Goal: Information Seeking & Learning: Learn about a topic

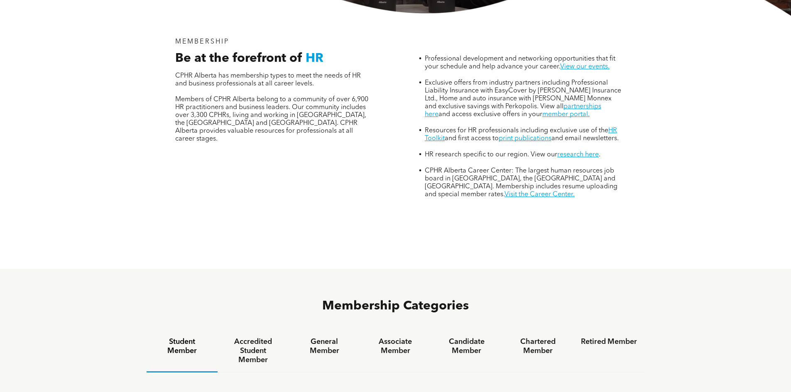
scroll to position [421, 0]
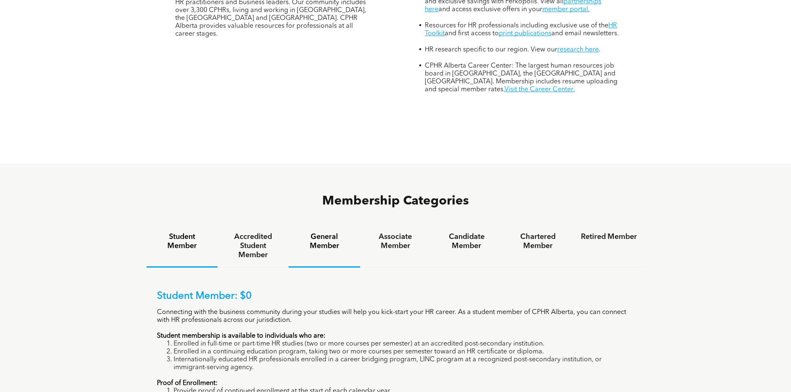
click at [322, 232] on h4 "General Member" at bounding box center [324, 241] width 56 height 18
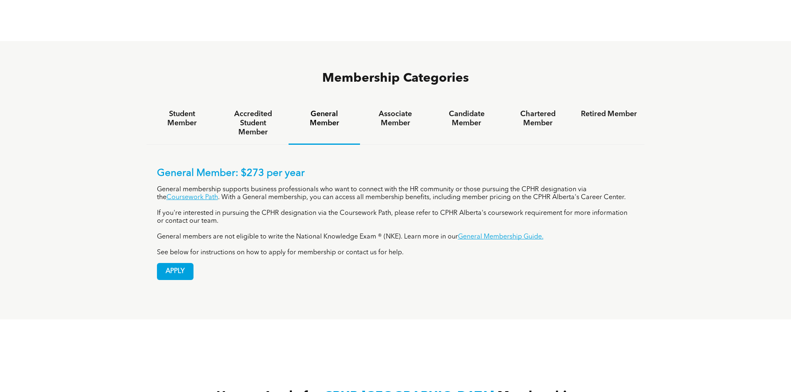
scroll to position [504, 0]
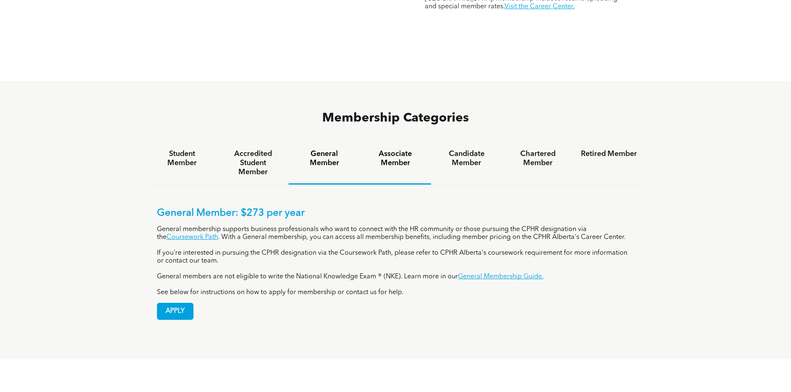
click at [403, 149] on h4 "Associate Member" at bounding box center [395, 158] width 56 height 18
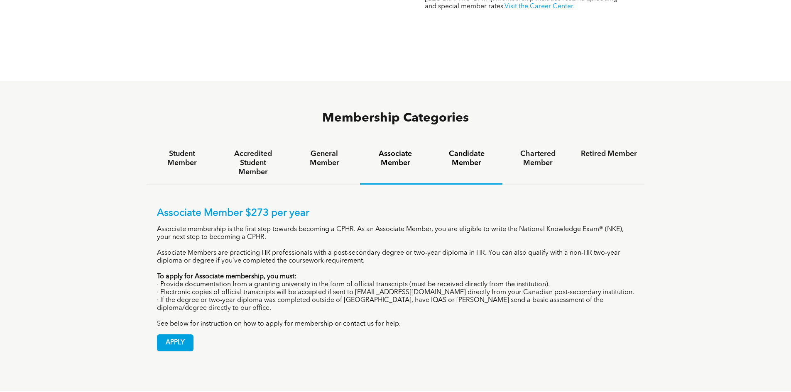
click at [460, 149] on h4 "Candidate Member" at bounding box center [466, 158] width 56 height 18
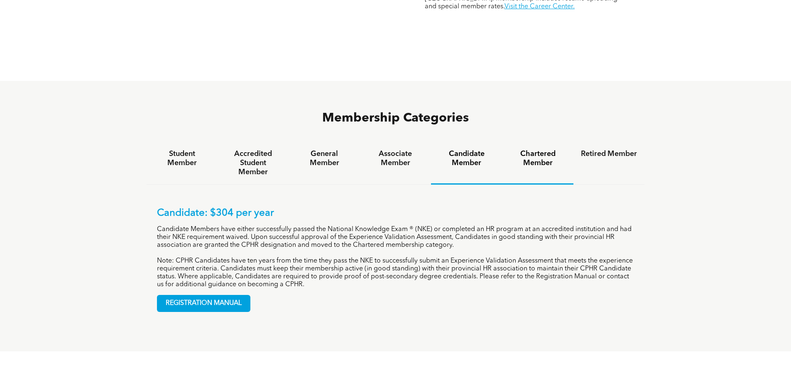
click at [538, 149] on h4 "Chartered Member" at bounding box center [538, 158] width 56 height 18
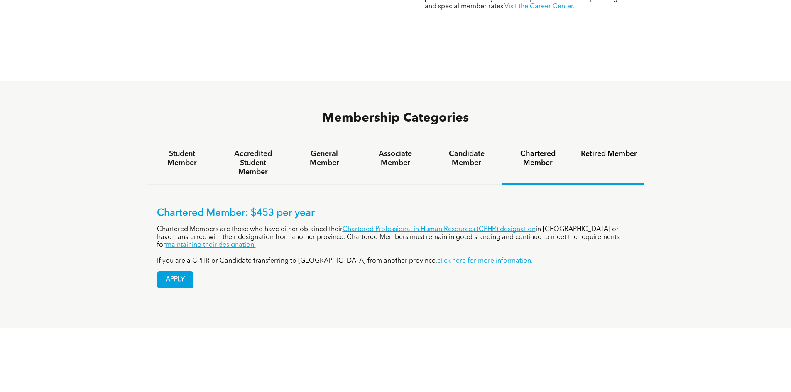
click at [612, 149] on h4 "Retired Member" at bounding box center [609, 153] width 56 height 9
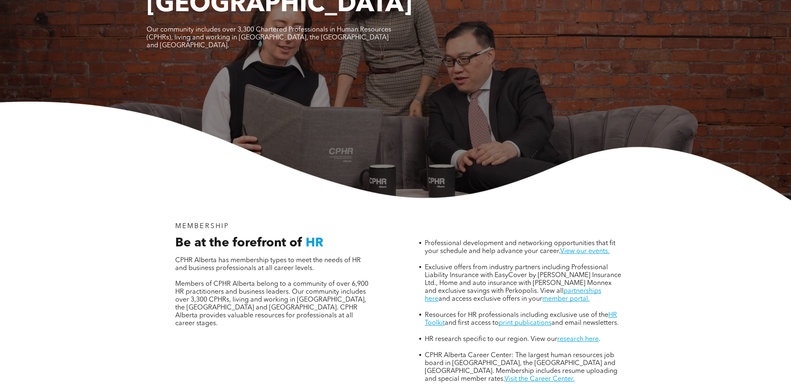
scroll to position [6, 0]
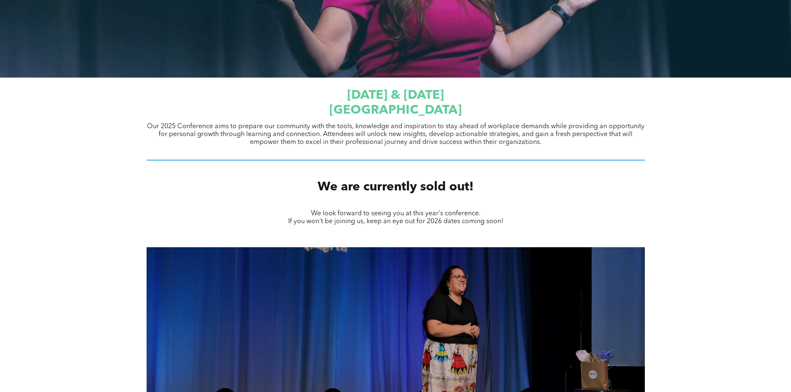
scroll to position [22, 0]
